Goal: Entertainment & Leisure: Consume media (video, audio)

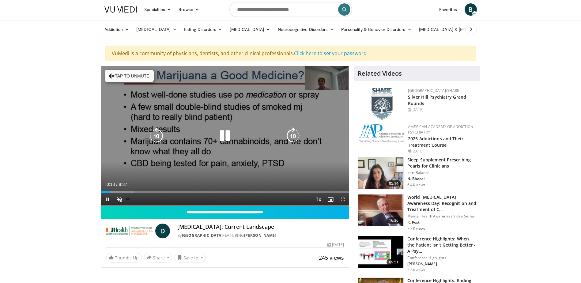
scroll to position [31, 0]
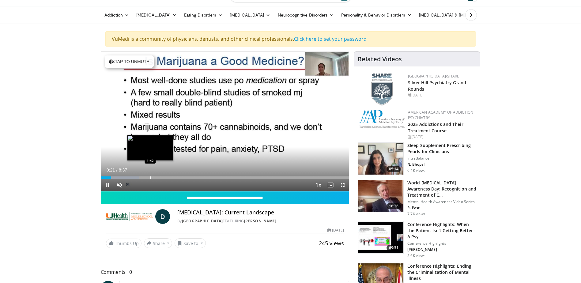
click at [150, 178] on div "Progress Bar" at bounding box center [150, 177] width 1 height 2
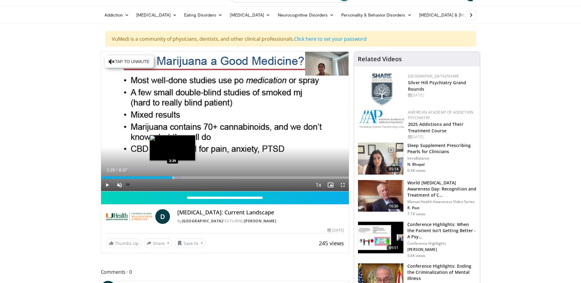
click at [172, 176] on div "Loaded : 32.62% 2:29 2:29" at bounding box center [225, 176] width 248 height 6
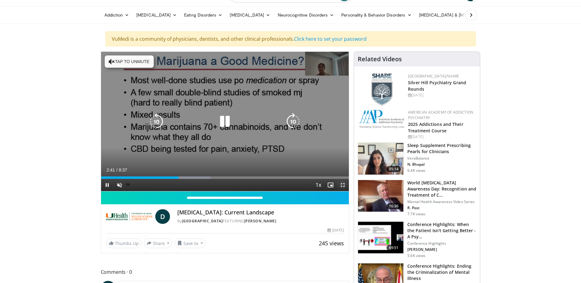
click at [342, 184] on span "Video Player" at bounding box center [343, 185] width 12 height 12
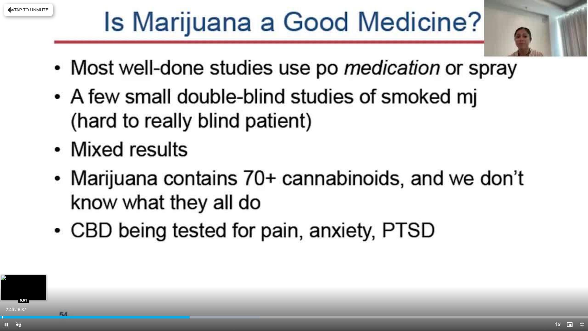
click at [2, 283] on div "Progress Bar" at bounding box center [2, 317] width 1 height 2
click at [0, 283] on div "Progress Bar" at bounding box center [0, 317] width 1 height 2
click at [2, 283] on div "Progress Bar" at bounding box center [2, 317] width 1 height 2
click at [0, 283] on div "Progress Bar" at bounding box center [0, 317] width 1 height 2
drag, startPoint x: 316, startPoint y: 316, endPoint x: 1, endPoint y: 317, distance: 315.1
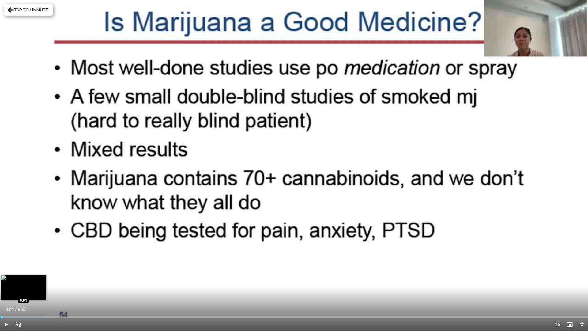
click at [1, 283] on div "Progress Bar" at bounding box center [1, 317] width 1 height 2
click at [581, 283] on span "Video Player" at bounding box center [582, 324] width 12 height 12
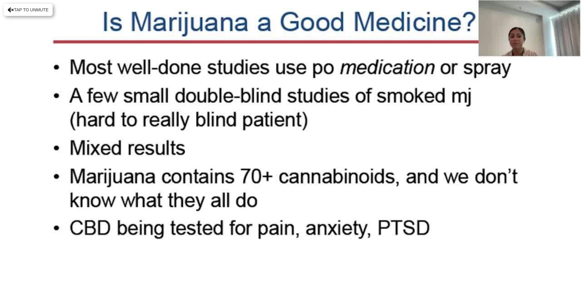
scroll to position [0, 0]
